Goal: Information Seeking & Learning: Learn about a topic

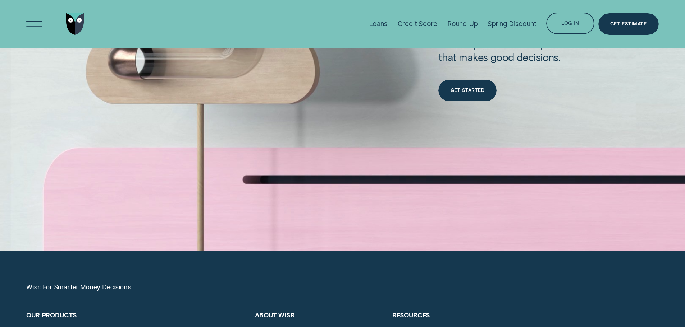
scroll to position [2800, 0]
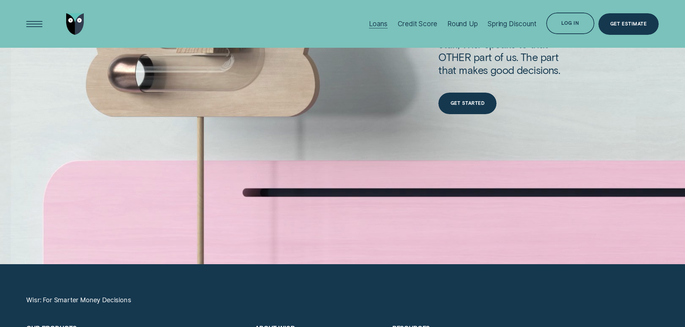
click at [378, 21] on div "Loans" at bounding box center [378, 24] width 19 height 8
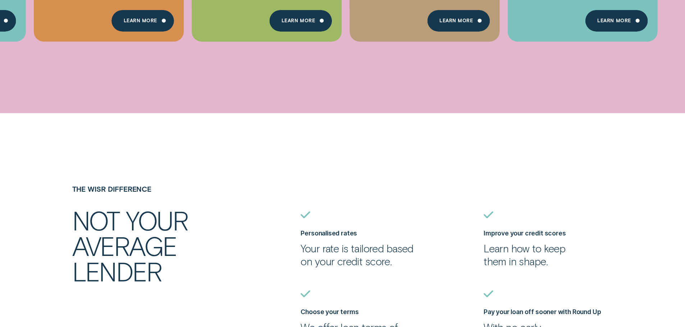
scroll to position [719, 0]
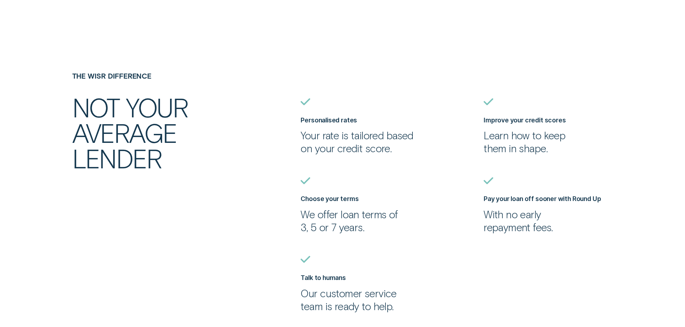
click at [423, 251] on ul "Personalised rates Your rate is tailored based on your credit score. Improve yo…" at bounding box center [480, 205] width 366 height 215
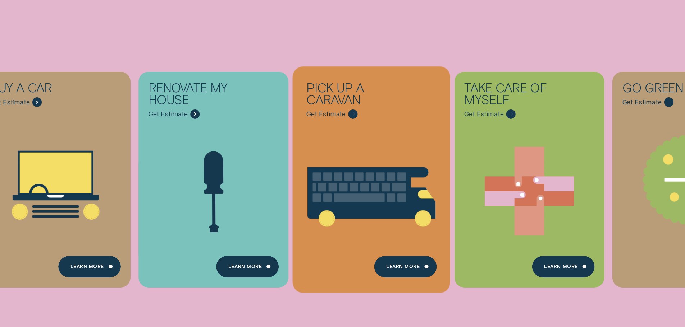
scroll to position [0, 0]
